Goal: Transaction & Acquisition: Download file/media

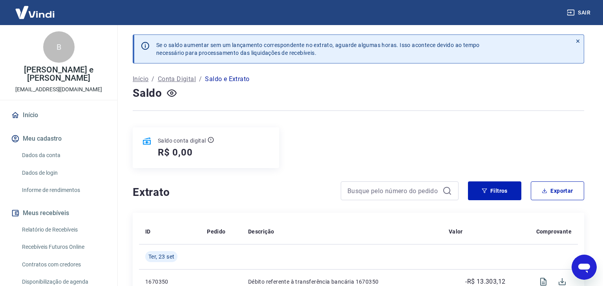
scroll to position [104, 0]
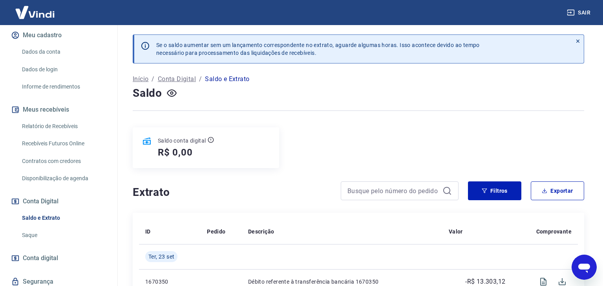
click at [68, 118] on link "Relatório de Recebíveis" at bounding box center [63, 126] width 89 height 16
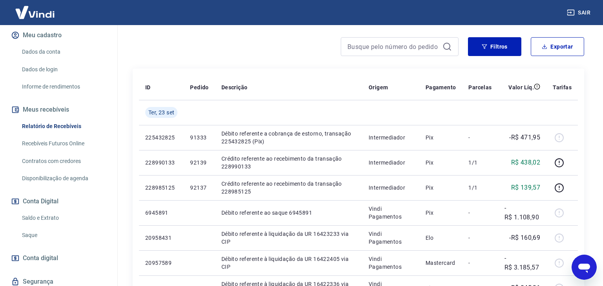
scroll to position [99, 0]
click at [540, 48] on button "Exportar" at bounding box center [556, 46] width 53 height 19
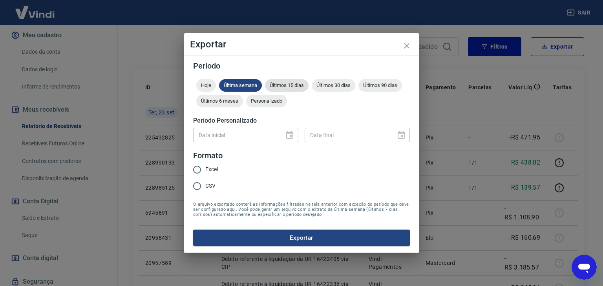
click at [298, 86] on span "Últimos 15 dias" at bounding box center [287, 85] width 44 height 6
click at [208, 171] on span "Excel" at bounding box center [211, 170] width 13 height 8
click at [205, 171] on input "Excel" at bounding box center [197, 170] width 16 height 16
radio input "true"
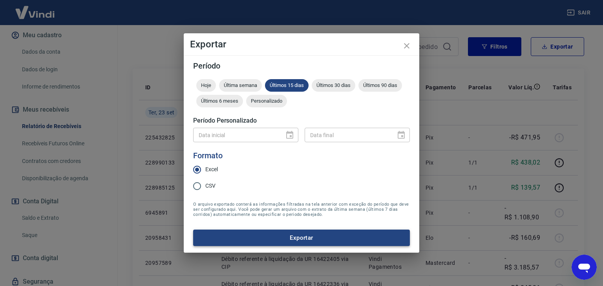
click at [278, 239] on button "Exportar" at bounding box center [301, 238] width 217 height 16
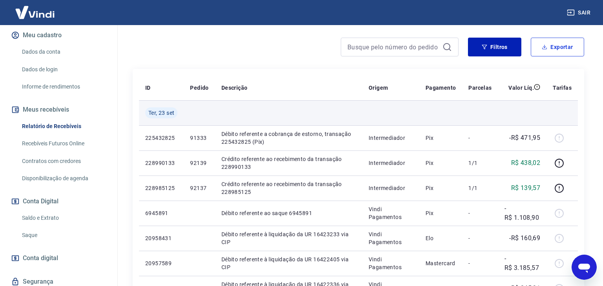
scroll to position [101, 0]
